Goal: Task Accomplishment & Management: Use online tool/utility

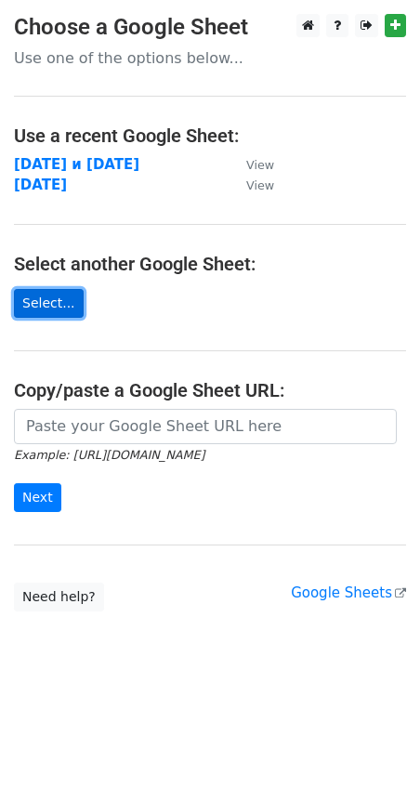
click at [39, 300] on link "Select..." at bounding box center [49, 303] width 70 height 29
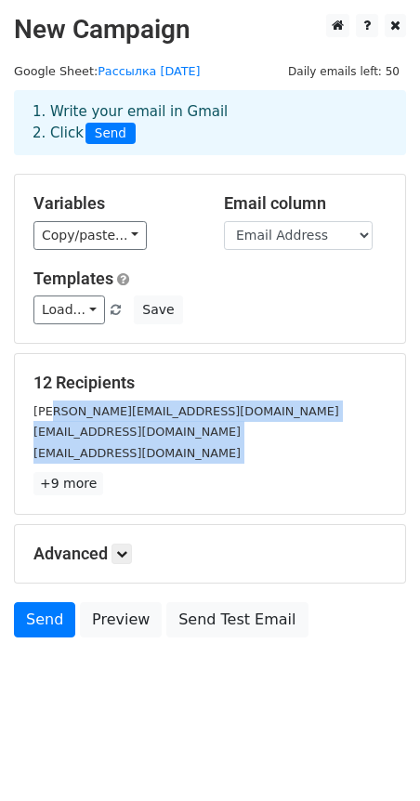
drag, startPoint x: 51, startPoint y: 415, endPoint x: 217, endPoint y: 465, distance: 173.6
click at [217, 465] on div "12 Recipients [PERSON_NAME][EMAIL_ADDRESS][DOMAIN_NAME] [EMAIL_ADDRESS][DOMAIN_…" at bounding box center [209, 433] width 353 height 123
click at [62, 488] on link "+9 more" at bounding box center [68, 483] width 70 height 23
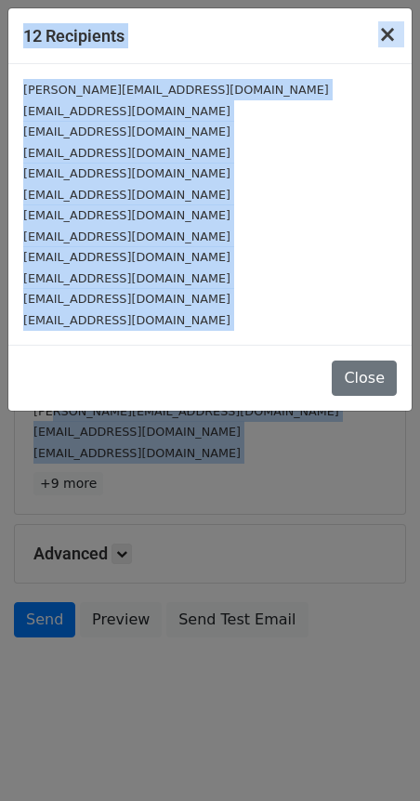
click at [389, 35] on span "×" at bounding box center [387, 34] width 19 height 26
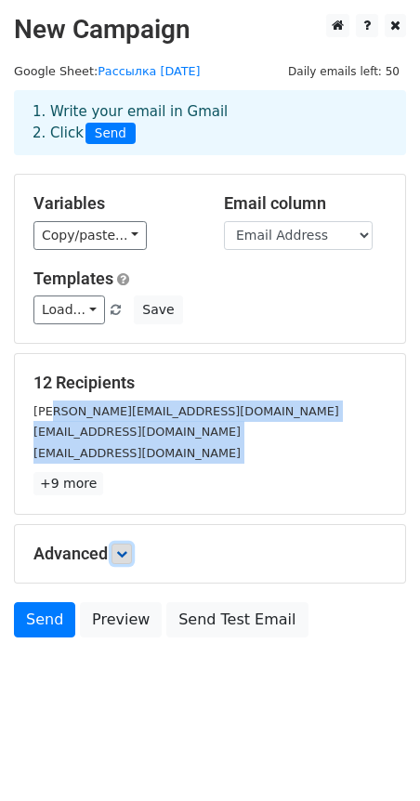
click at [132, 551] on link at bounding box center [121, 553] width 20 height 20
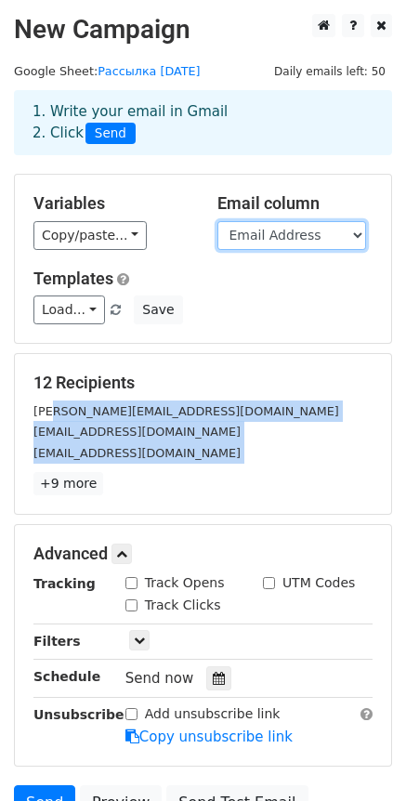
click at [359, 232] on select "ФИО Last Name First Name Отчество Договор Email Address Направление File Attach…" at bounding box center [291, 235] width 149 height 29
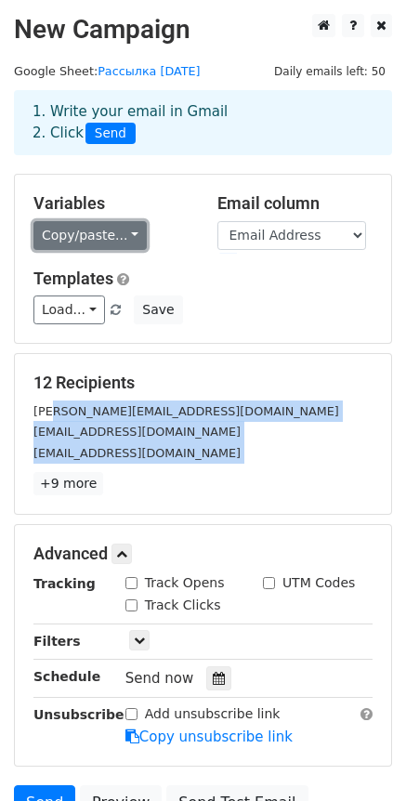
click at [120, 234] on link "Copy/paste..." at bounding box center [89, 235] width 113 height 29
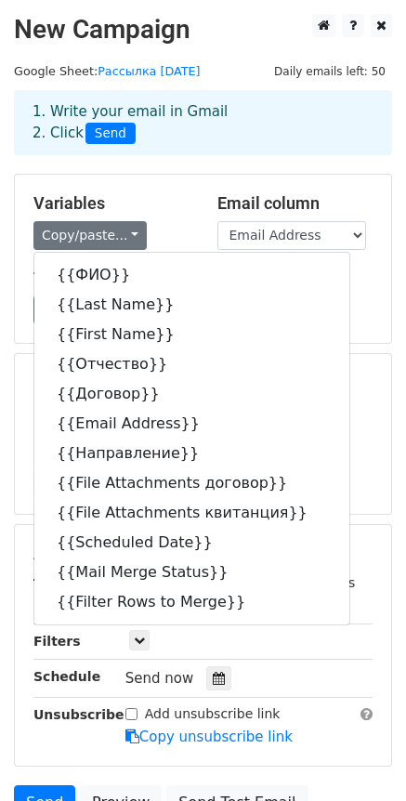
click at [215, 161] on div "1. Write your email in Gmail 2. Click Send" at bounding box center [203, 136] width 406 height 74
